Goal: Register for event/course

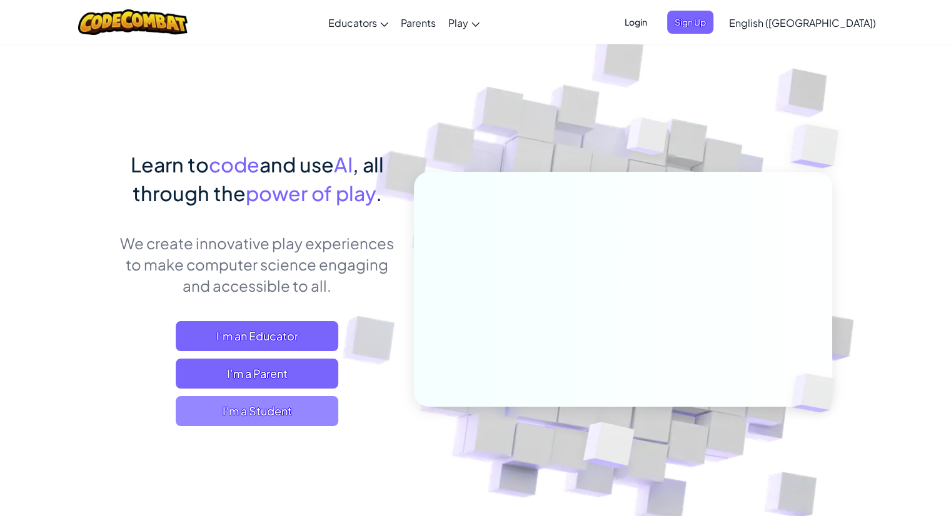
click at [330, 403] on span "I'm a Student" at bounding box center [257, 411] width 163 height 30
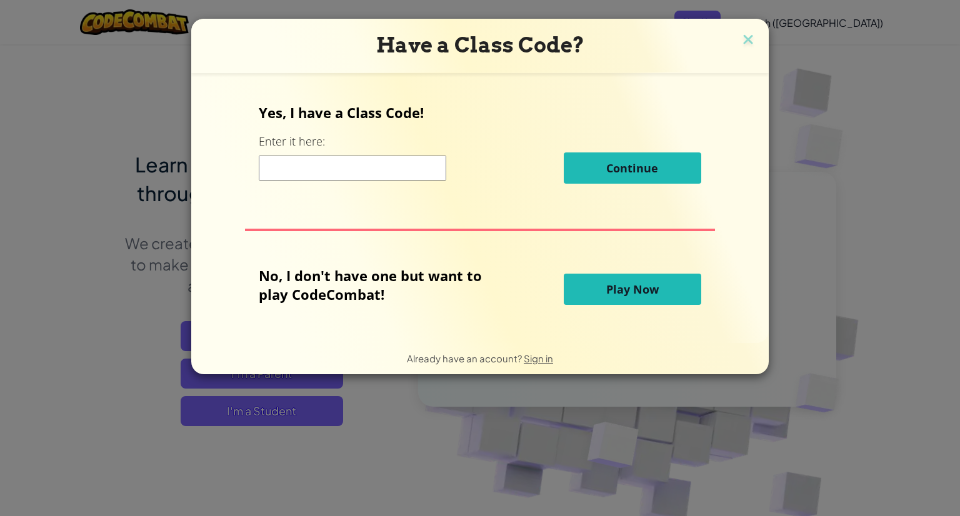
click at [321, 163] on input at bounding box center [353, 168] width 188 height 25
type input "GameCatShelf"
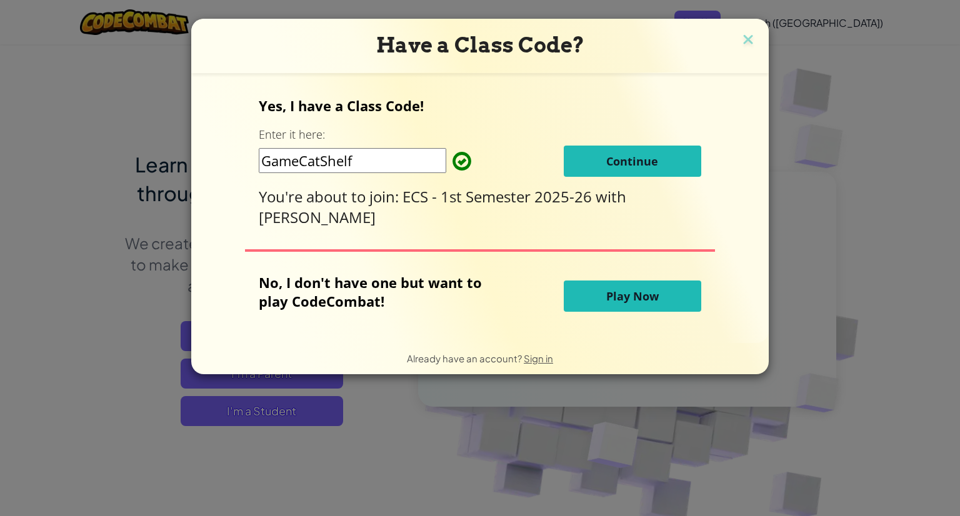
click at [568, 159] on button "Continue" at bounding box center [633, 161] width 138 height 31
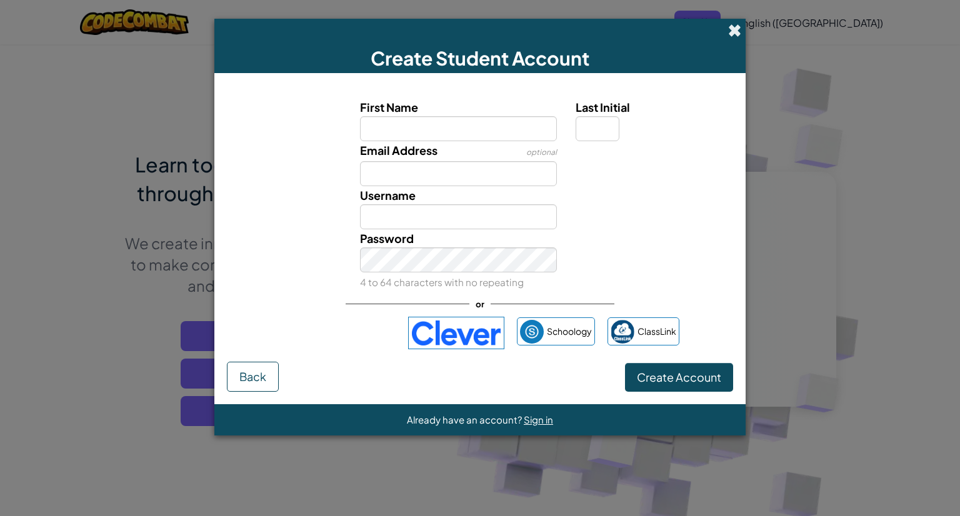
click at [730, 26] on span at bounding box center [734, 30] width 13 height 13
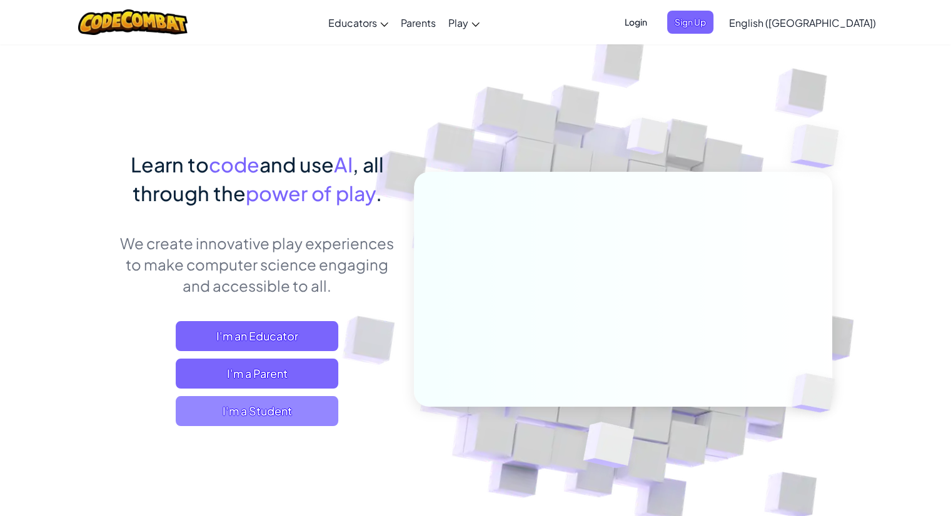
click at [271, 413] on span "I'm a Student" at bounding box center [257, 411] width 163 height 30
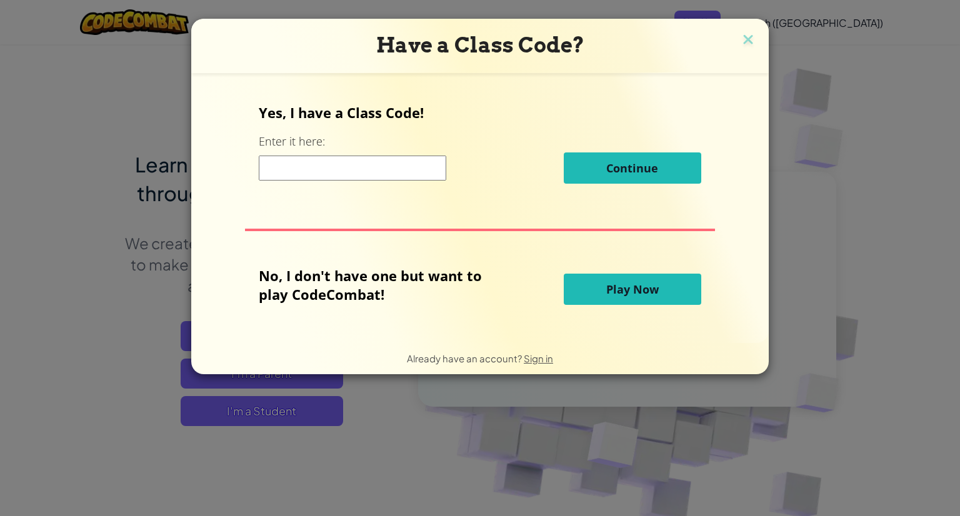
click at [360, 178] on input at bounding box center [353, 168] width 188 height 25
type input "GameCatShelf"
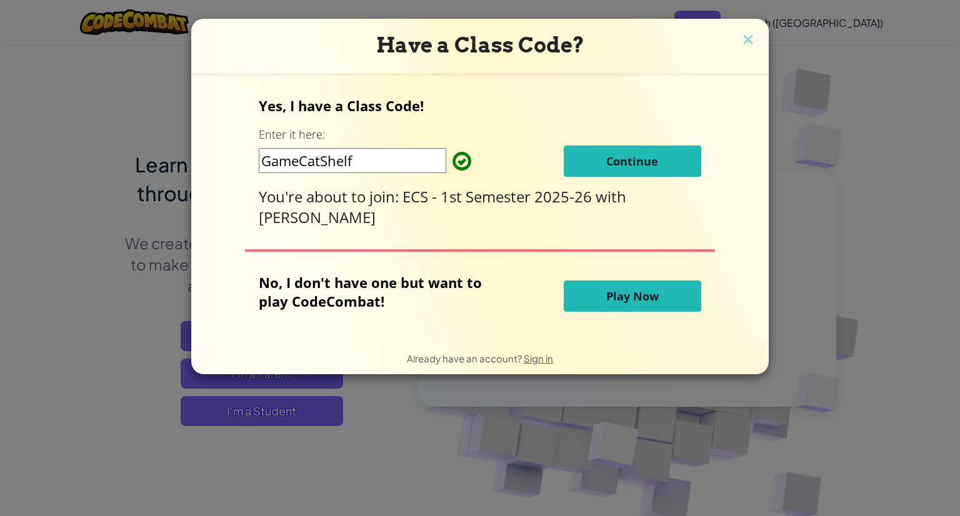
click at [600, 163] on button "Continue" at bounding box center [633, 161] width 138 height 31
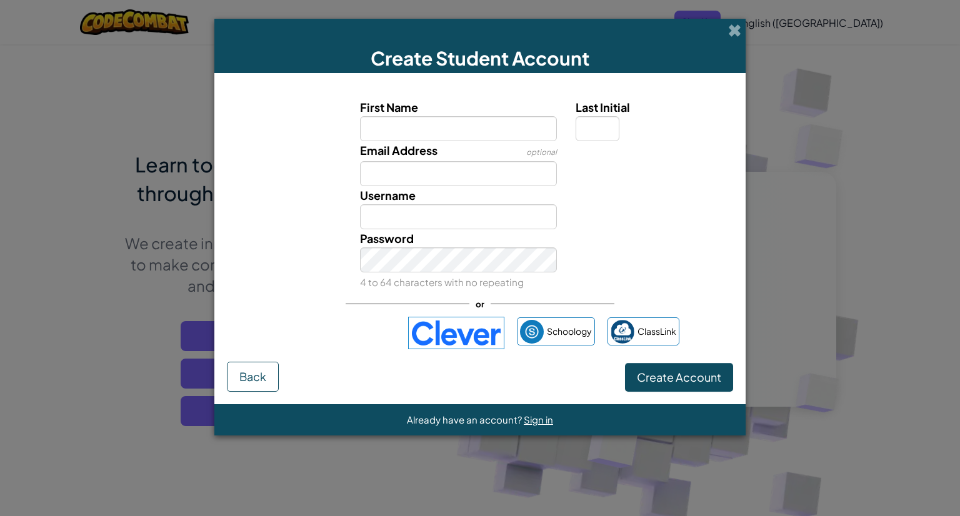
click at [463, 321] on img at bounding box center [456, 333] width 96 height 33
click at [728, 28] on span at bounding box center [734, 30] width 13 height 13
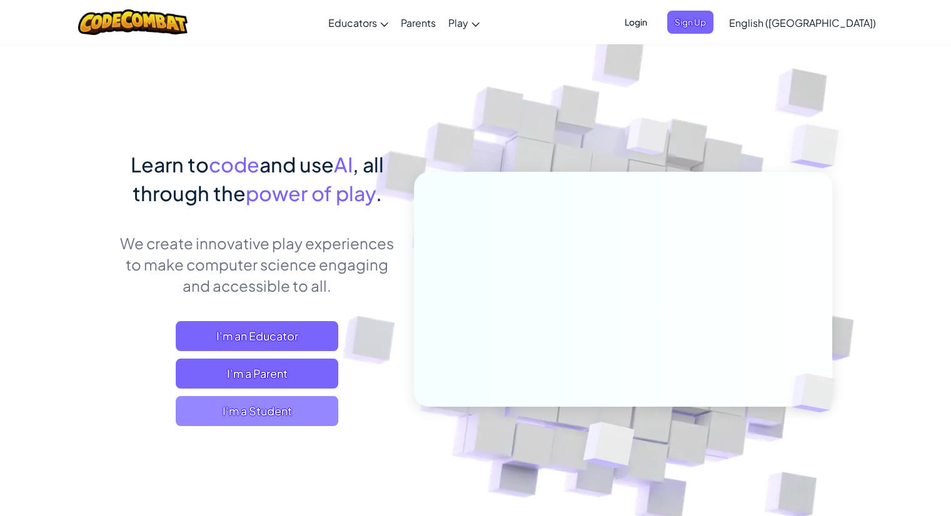
click at [301, 403] on span "I'm a Student" at bounding box center [257, 411] width 163 height 30
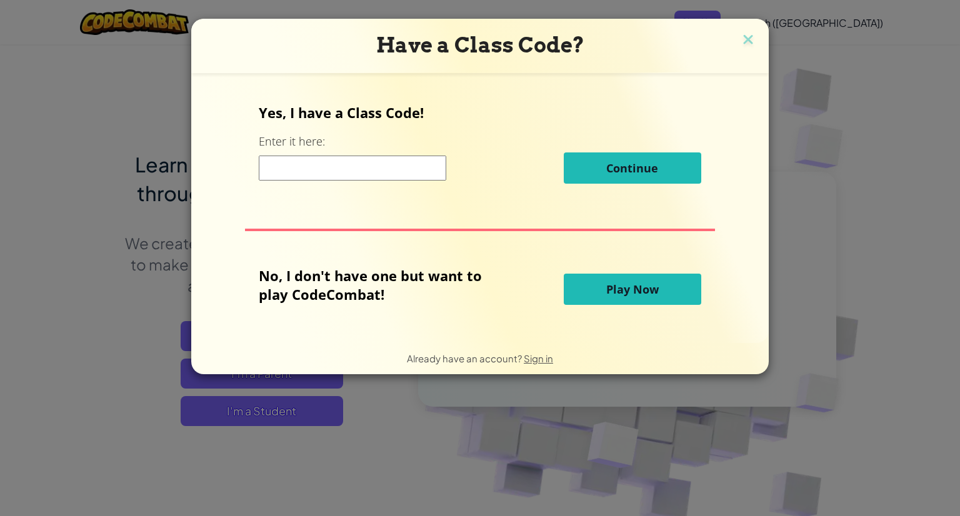
click at [358, 171] on input at bounding box center [353, 168] width 188 height 25
type input "GameCatShelf"
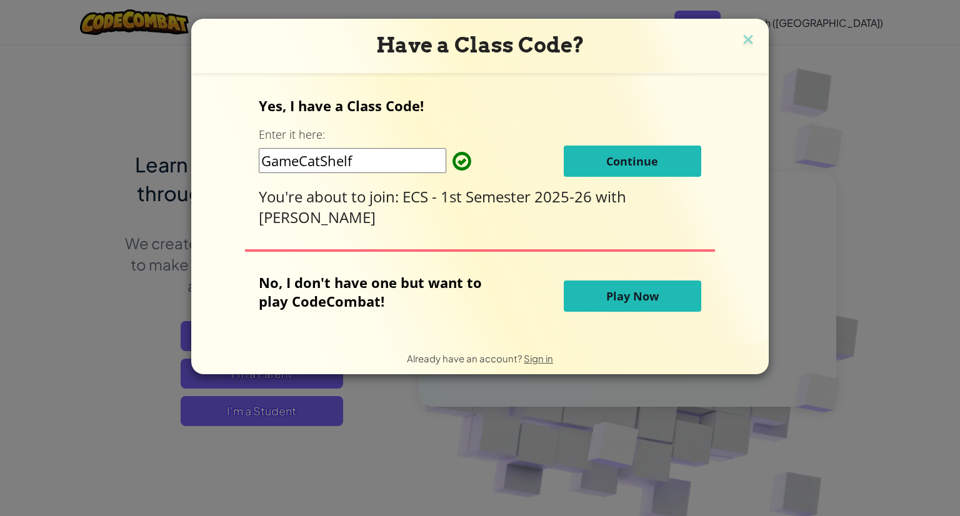
click at [610, 151] on button "Continue" at bounding box center [633, 161] width 138 height 31
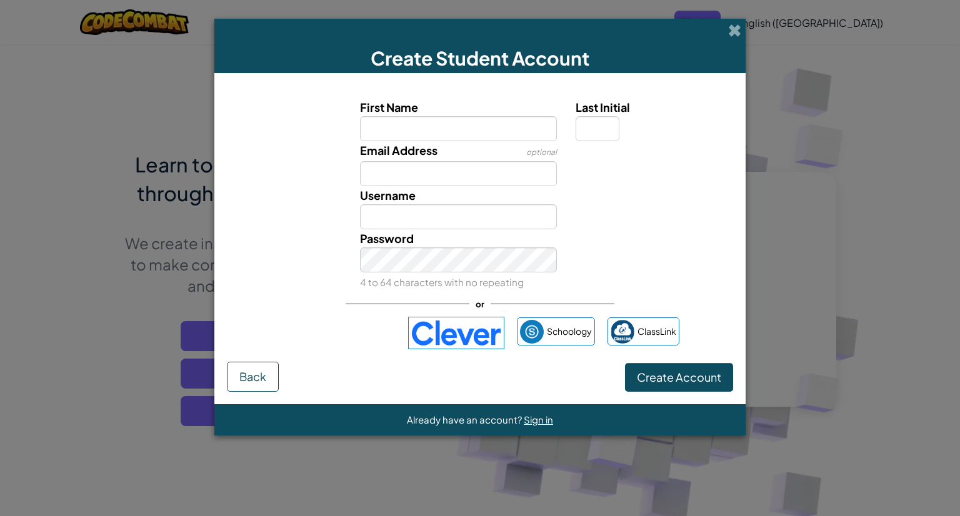
click at [453, 341] on img at bounding box center [456, 333] width 96 height 33
click at [473, 328] on img at bounding box center [456, 333] width 96 height 33
click at [726, 32] on div "Create Student Account" at bounding box center [479, 46] width 531 height 54
click at [733, 29] on span at bounding box center [734, 30] width 13 height 13
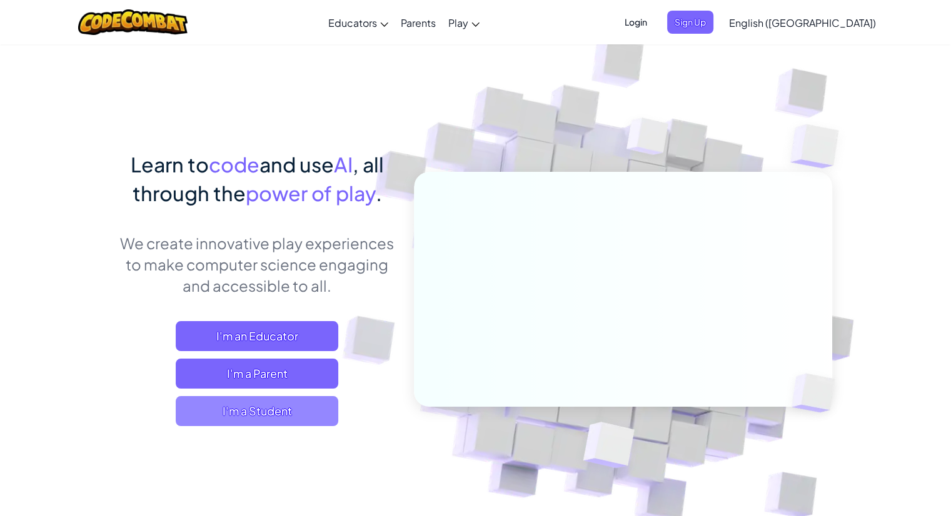
click at [316, 413] on span "I'm a Student" at bounding box center [257, 411] width 163 height 30
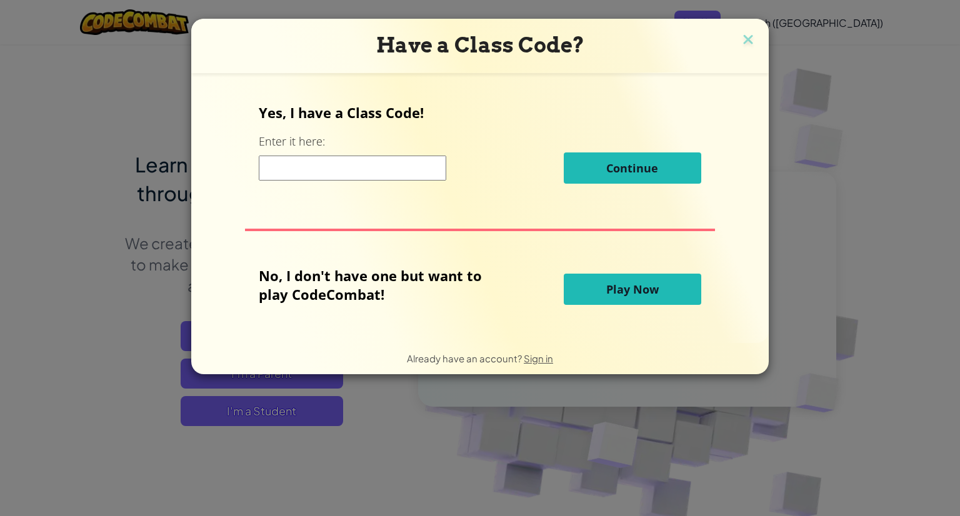
click at [400, 181] on div "Continue" at bounding box center [480, 168] width 442 height 31
click at [378, 172] on input at bounding box center [353, 168] width 188 height 25
type input "GameCatShelf"
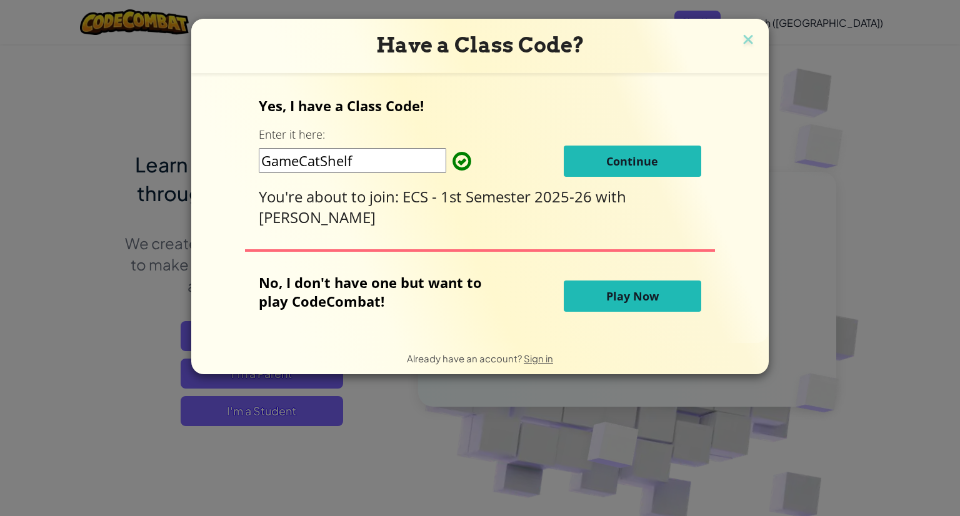
click at [662, 160] on button "Continue" at bounding box center [633, 161] width 138 height 31
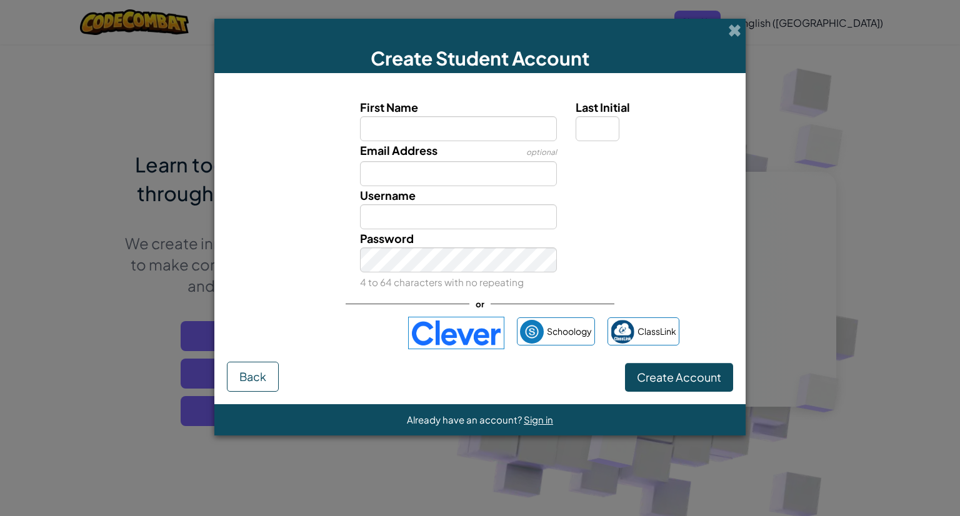
click at [468, 328] on img at bounding box center [456, 333] width 96 height 33
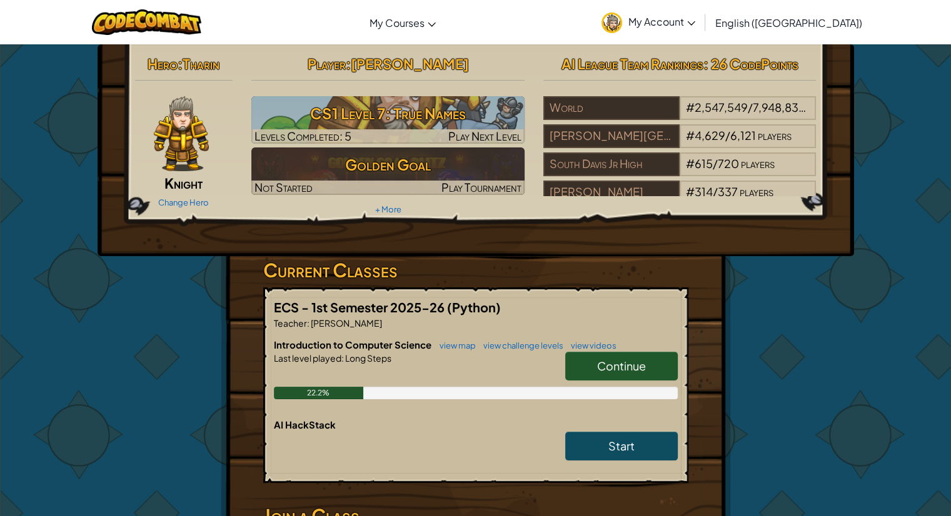
click at [617, 358] on link "Continue" at bounding box center [621, 366] width 113 height 29
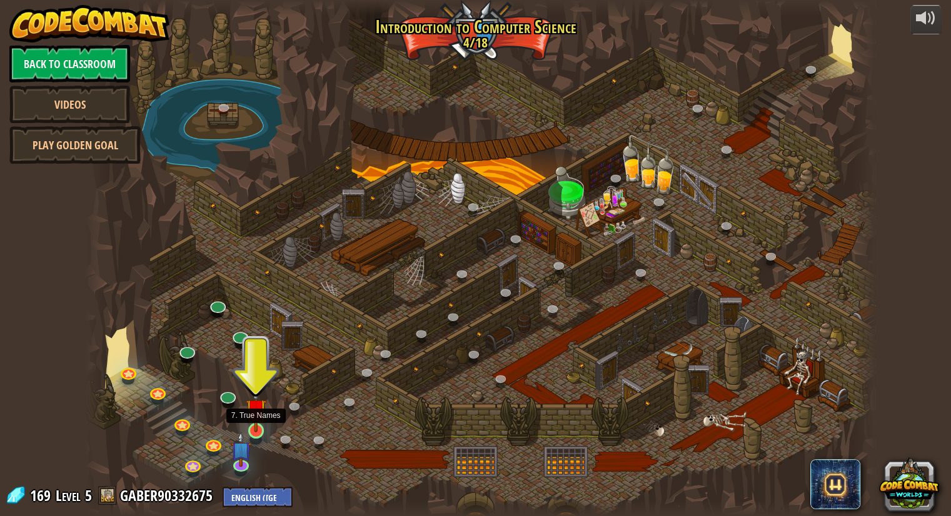
click at [256, 430] on img at bounding box center [256, 409] width 21 height 47
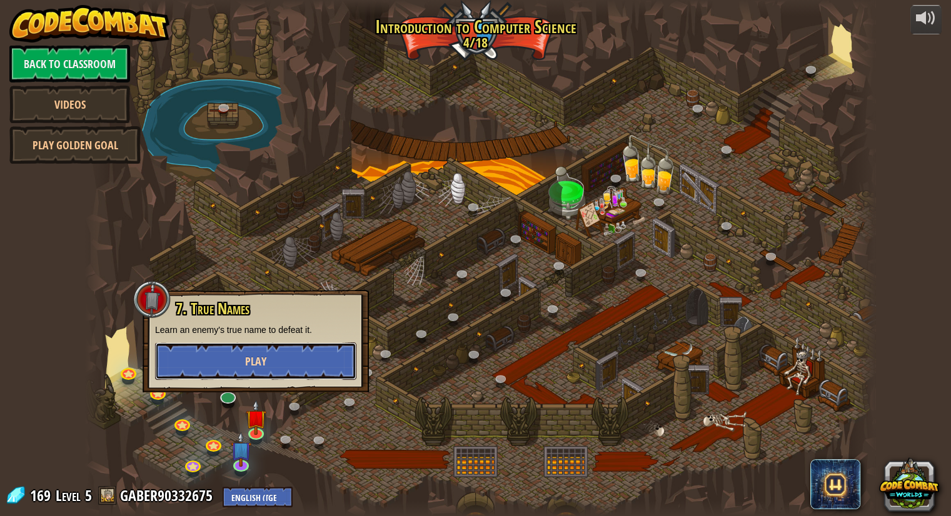
click at [307, 354] on button "Play" at bounding box center [255, 362] width 201 height 38
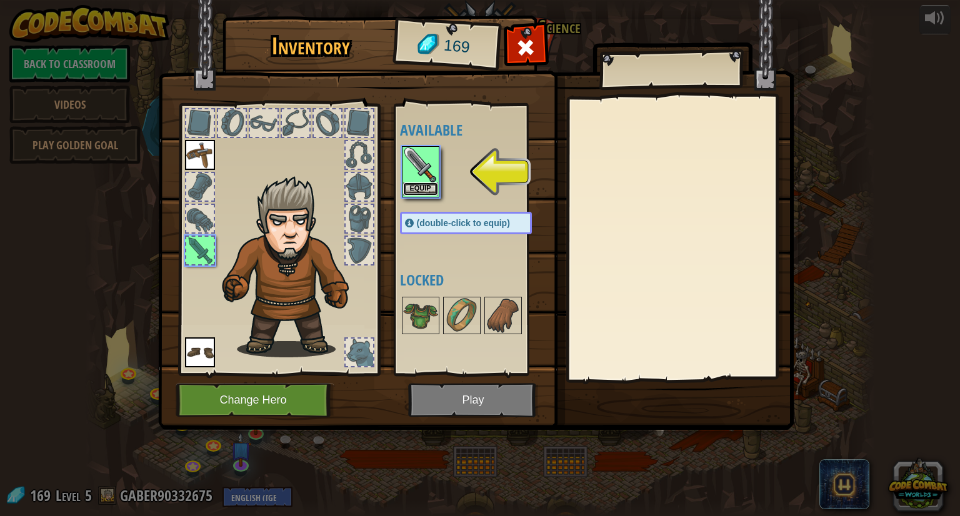
click at [419, 189] on button "Equip" at bounding box center [420, 189] width 35 height 13
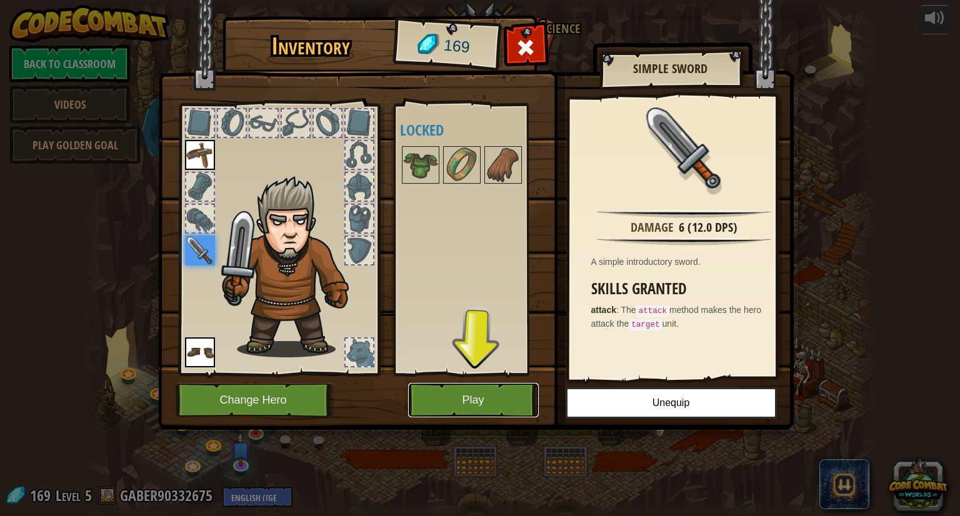
click at [473, 408] on button "Play" at bounding box center [473, 400] width 131 height 34
